Goal: Task Accomplishment & Management: Manage account settings

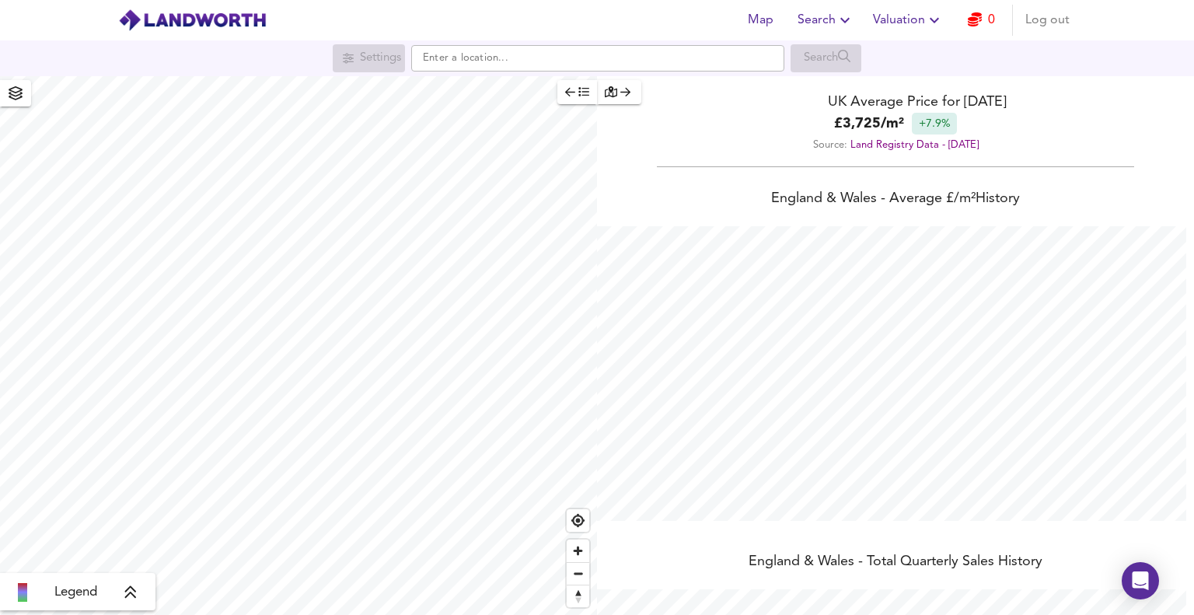
scroll to position [615, 1194]
click at [841, 16] on icon "button" at bounding box center [845, 20] width 19 height 19
click at [909, 20] on span "Valuation" at bounding box center [908, 20] width 71 height 22
click at [914, 79] on li "Valuation Report History" at bounding box center [908, 84] width 186 height 28
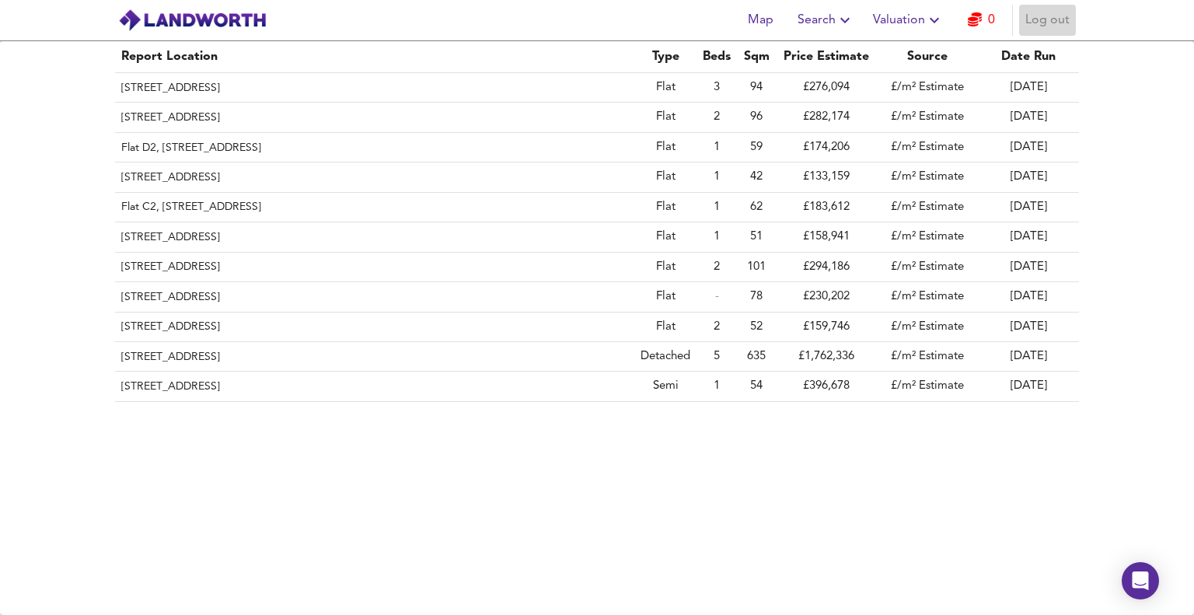
click at [1032, 23] on span "Log out" at bounding box center [1047, 20] width 44 height 22
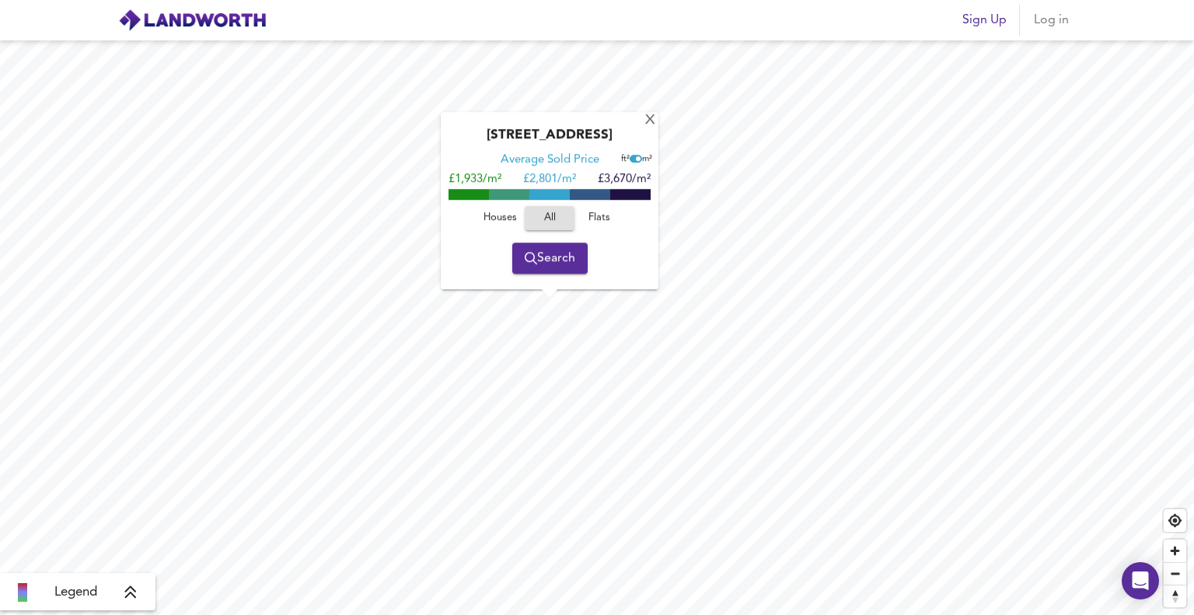
click at [1054, 23] on span "Log in" at bounding box center [1050, 20] width 37 height 22
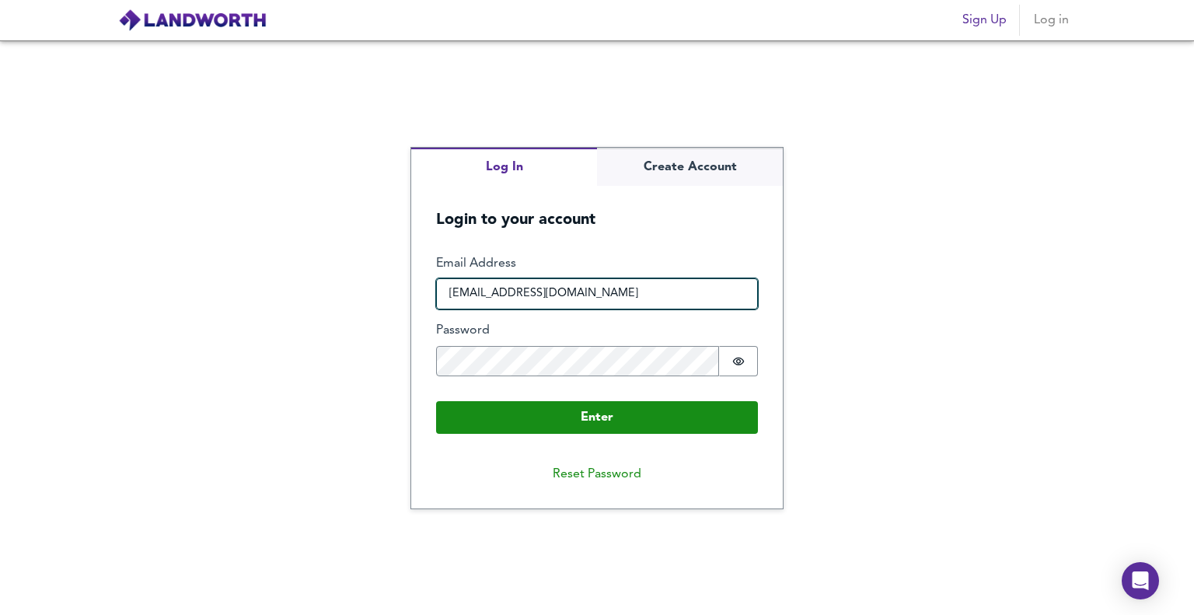
click at [534, 297] on input "[EMAIL_ADDRESS][DOMAIN_NAME]" at bounding box center [597, 293] width 322 height 31
type input "[EMAIL_ADDRESS][DOMAIN_NAME]"
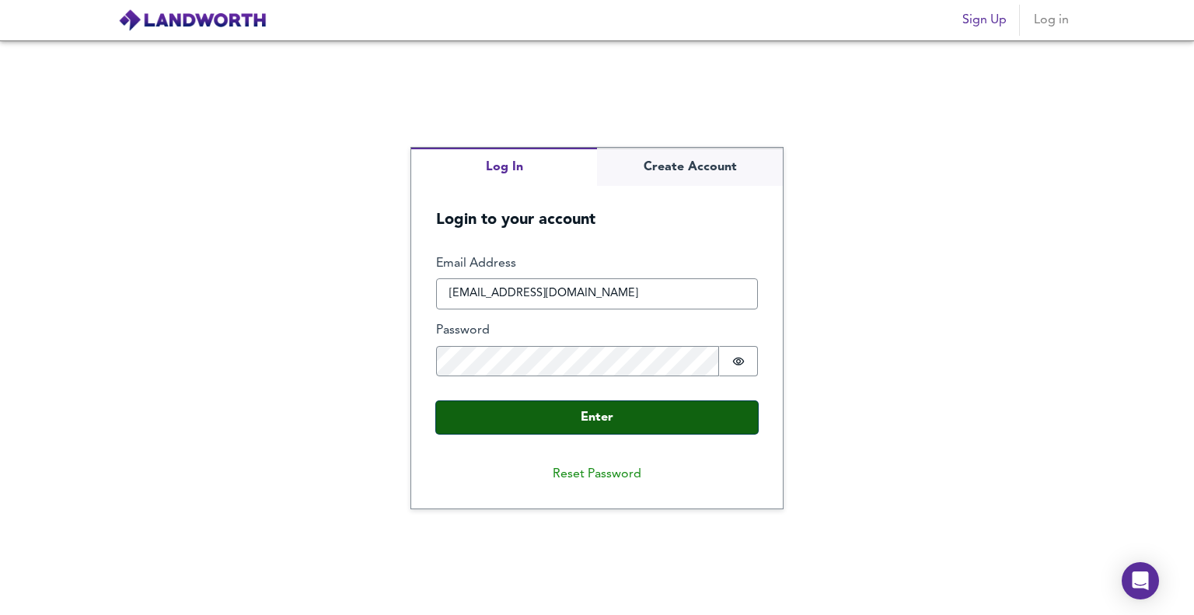
click at [595, 423] on button "Enter" at bounding box center [597, 417] width 322 height 33
